Goal: Task Accomplishment & Management: Complete application form

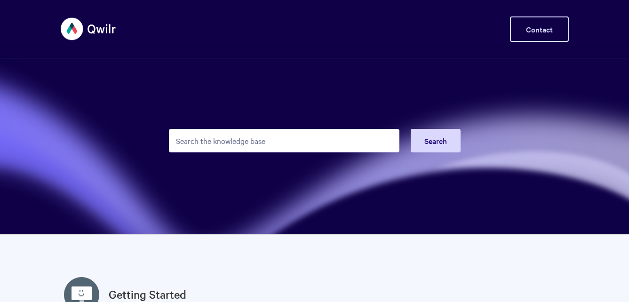
click at [548, 28] on link "Contact" at bounding box center [539, 28] width 59 height 25
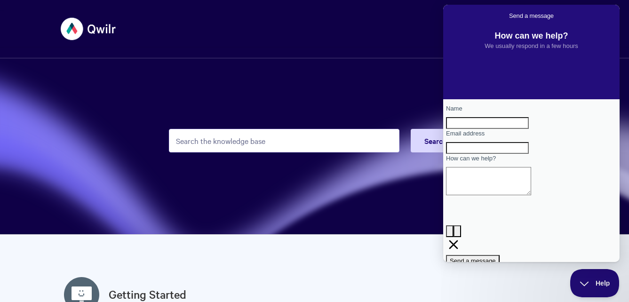
click at [488, 129] on input "Name" at bounding box center [487, 123] width 83 height 12
type input "[DOMAIN_NAME]"
click at [463, 154] on input "Email address" at bounding box center [487, 148] width 83 height 12
type input "[EMAIL_ADDRESS][DOMAIN_NAME]"
click at [479, 195] on textarea "How can we help?" at bounding box center [488, 181] width 85 height 28
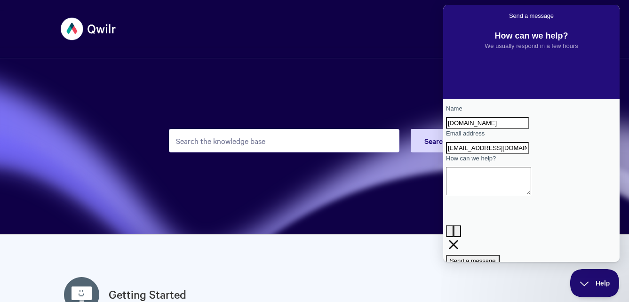
paste textarea "[DOMAIN_NAME]"
type textarea "[DOMAIN_NAME]"
click at [496, 257] on span "Send a message" at bounding box center [473, 260] width 46 height 7
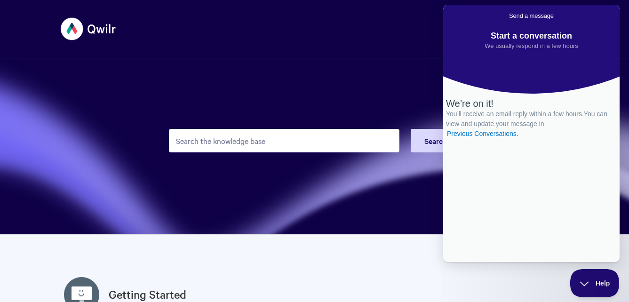
click at [314, 99] on section "Search" at bounding box center [314, 117] width 629 height 235
